Goal: Information Seeking & Learning: Understand process/instructions

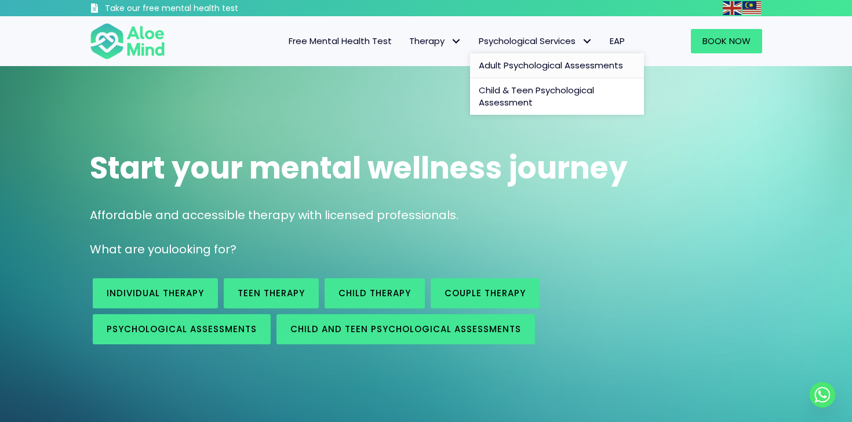
click at [535, 65] on span "Adult Psychological Assessments" at bounding box center [551, 65] width 144 height 12
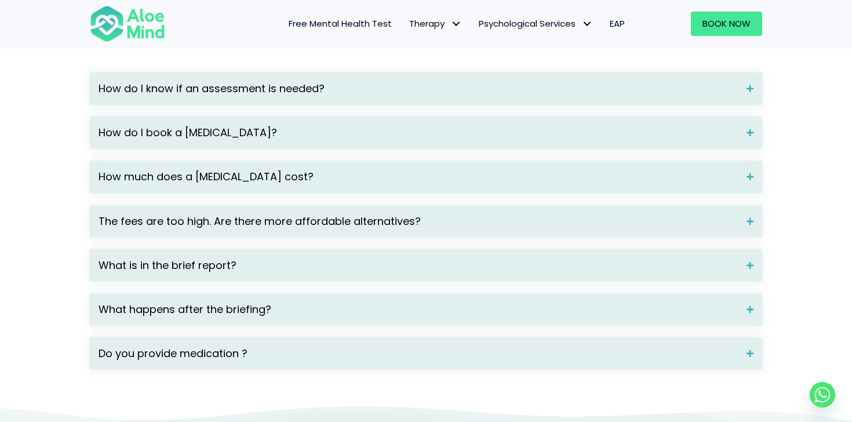
scroll to position [1665, 0]
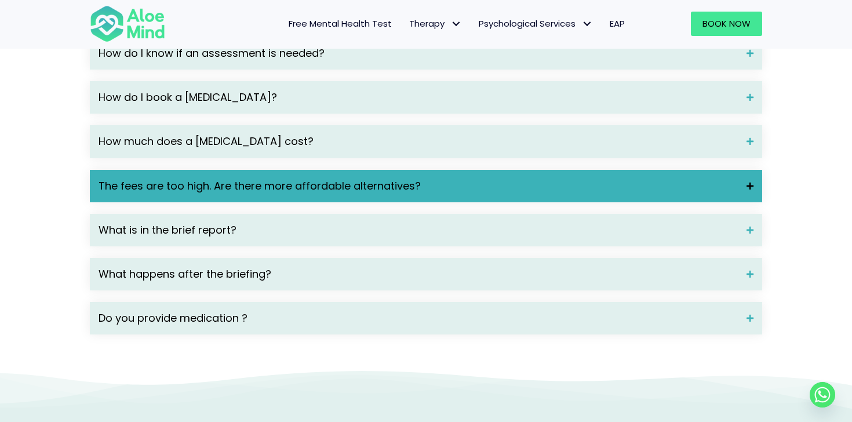
click at [198, 194] on span "The fees are too high. Are there more affordable alternatives?" at bounding box center [418, 186] width 639 height 15
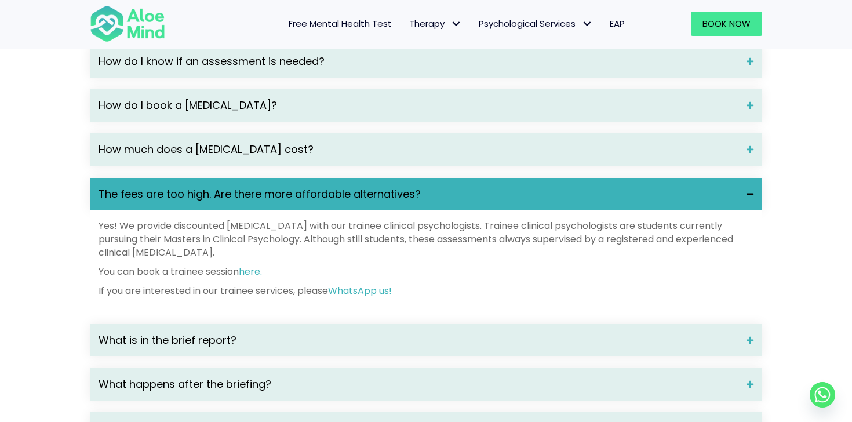
scroll to position [1625, 0]
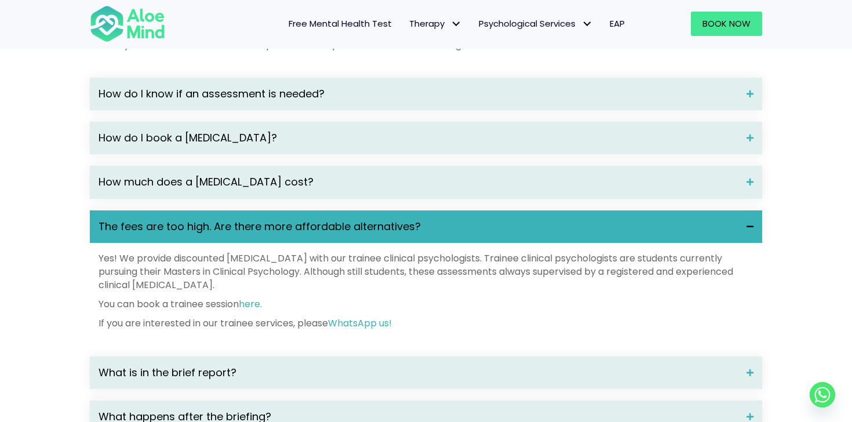
click at [198, 190] on span "How much does a [MEDICAL_DATA] cost?" at bounding box center [418, 181] width 639 height 15
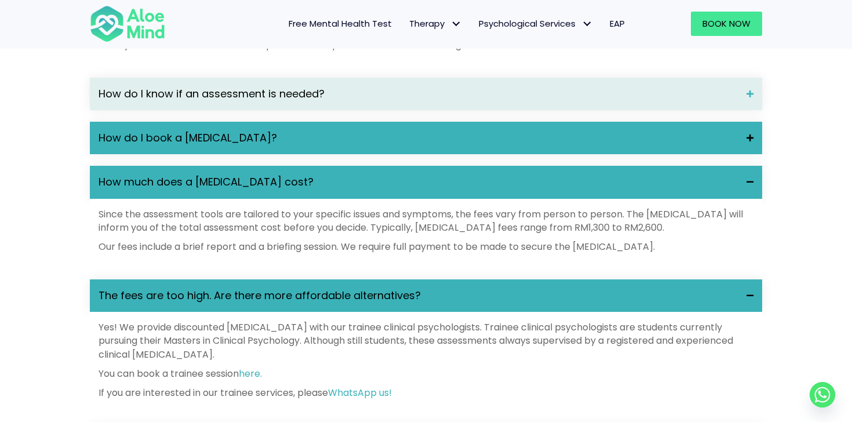
click at [201, 154] on div "How do I book a [MEDICAL_DATA]?" at bounding box center [426, 138] width 672 height 32
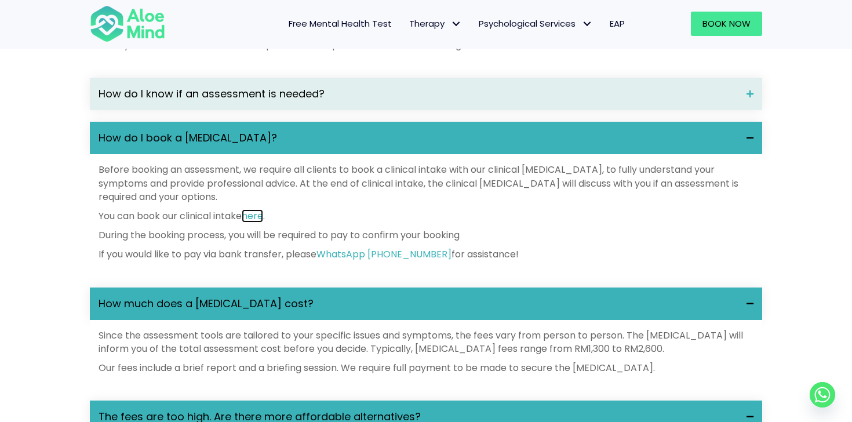
click at [251, 223] on link "here" at bounding box center [252, 215] width 21 height 13
